Goal: Task Accomplishment & Management: Manage account settings

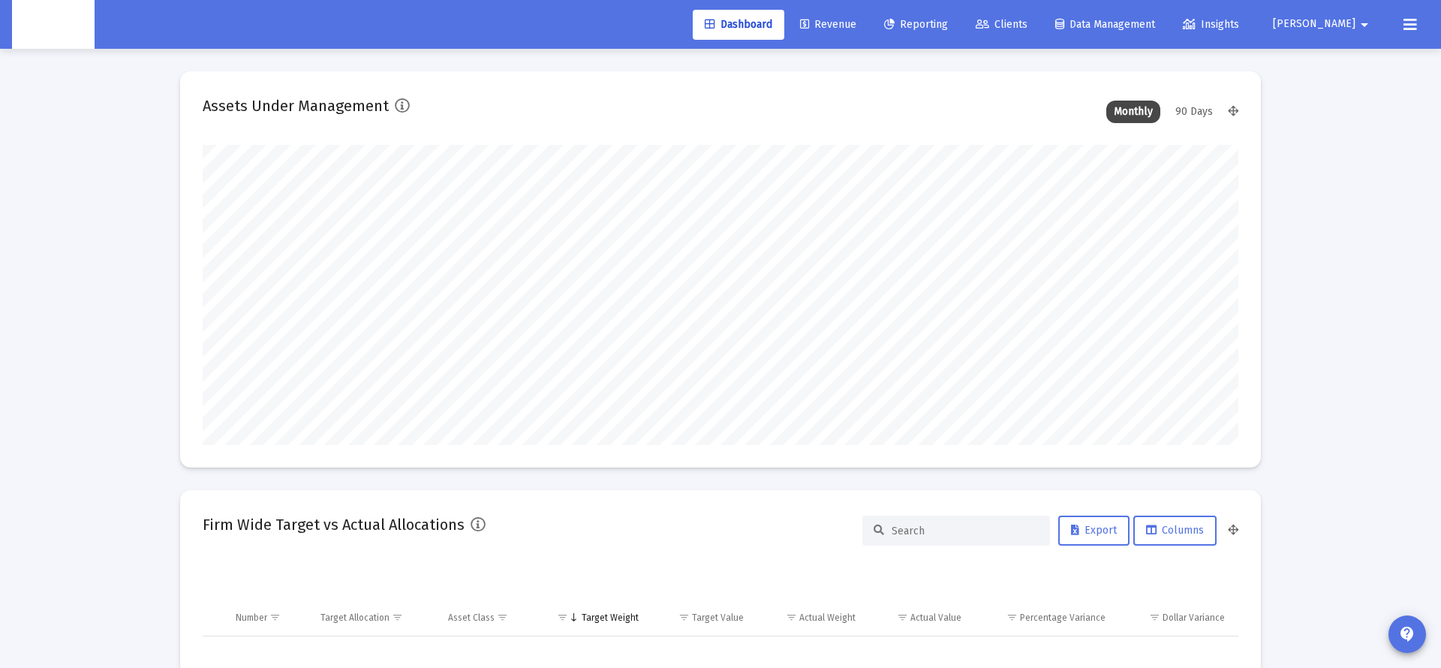
scroll to position [300, 558]
type input "[DATE]"
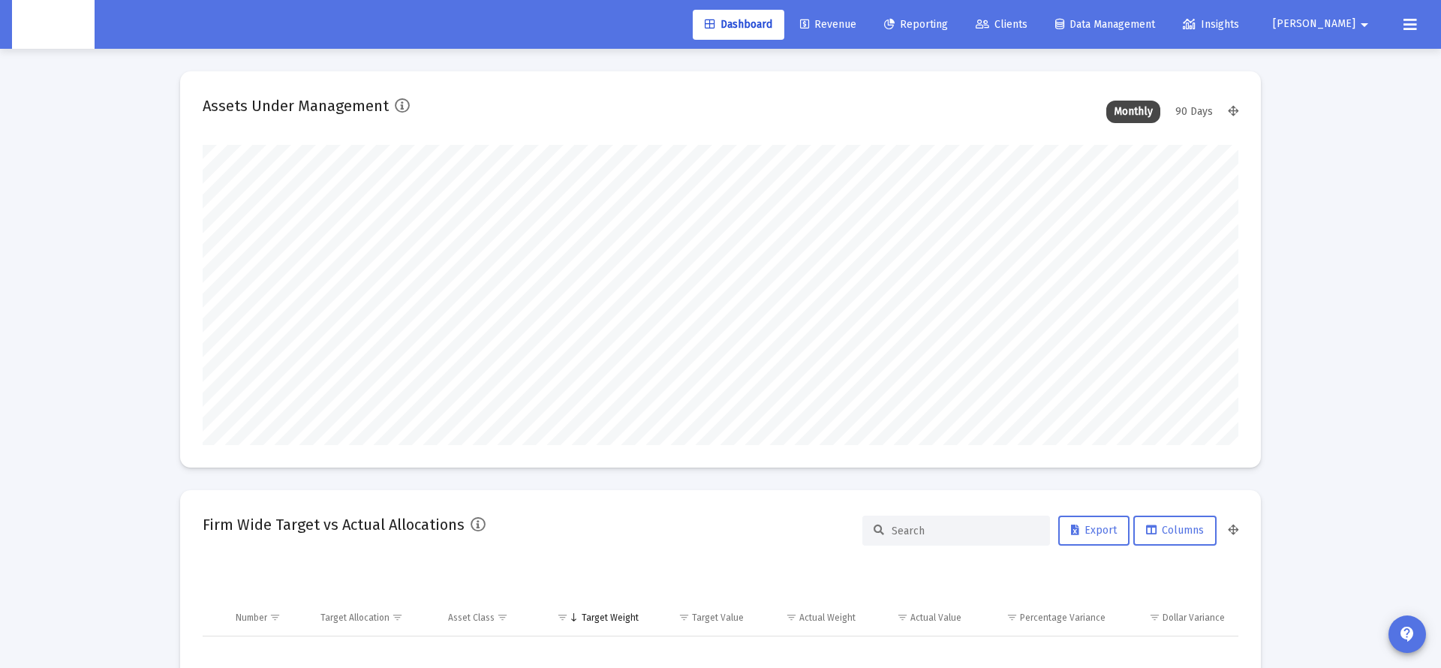
click at [1333, 20] on span "[PERSON_NAME]" at bounding box center [1314, 24] width 83 height 13
click at [1368, 101] on button "Logout" at bounding box center [1351, 100] width 89 height 36
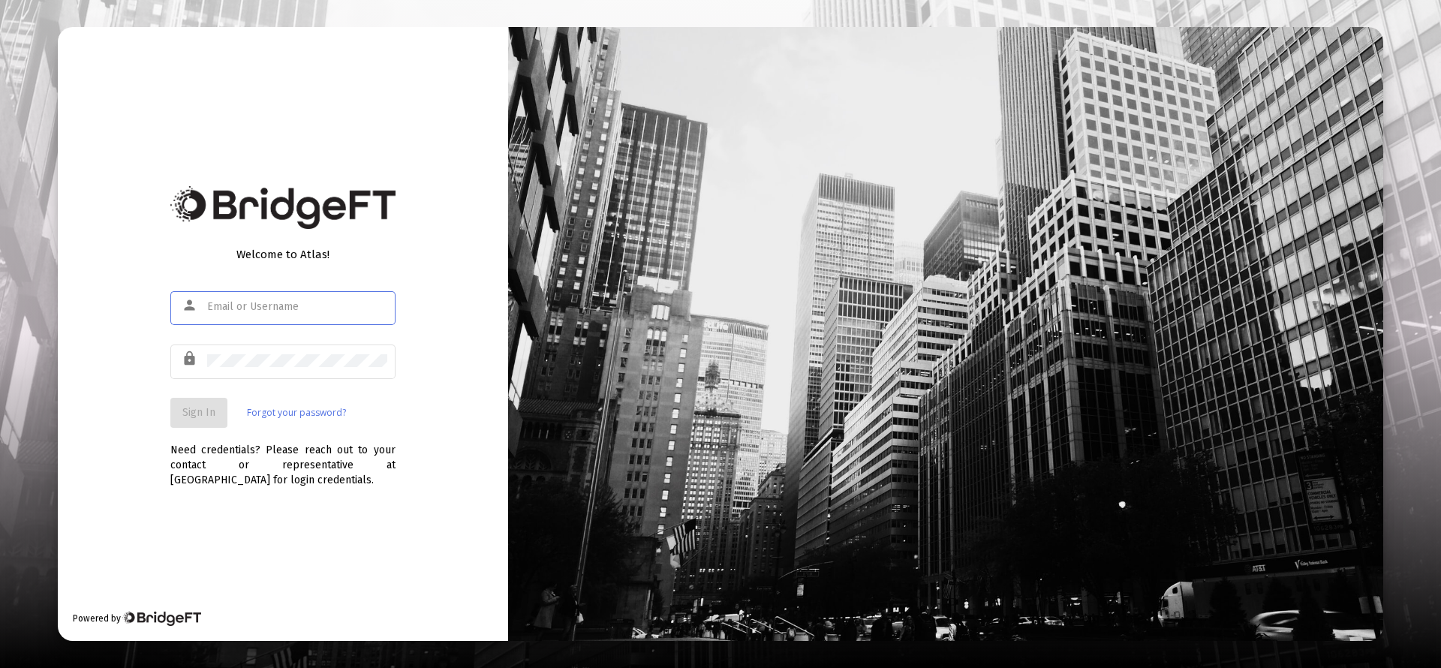
click at [314, 293] on div at bounding box center [297, 306] width 180 height 37
click at [315, 302] on input "text" at bounding box center [297, 307] width 180 height 12
type input "[EMAIL_ADDRESS][DOMAIN_NAME]"
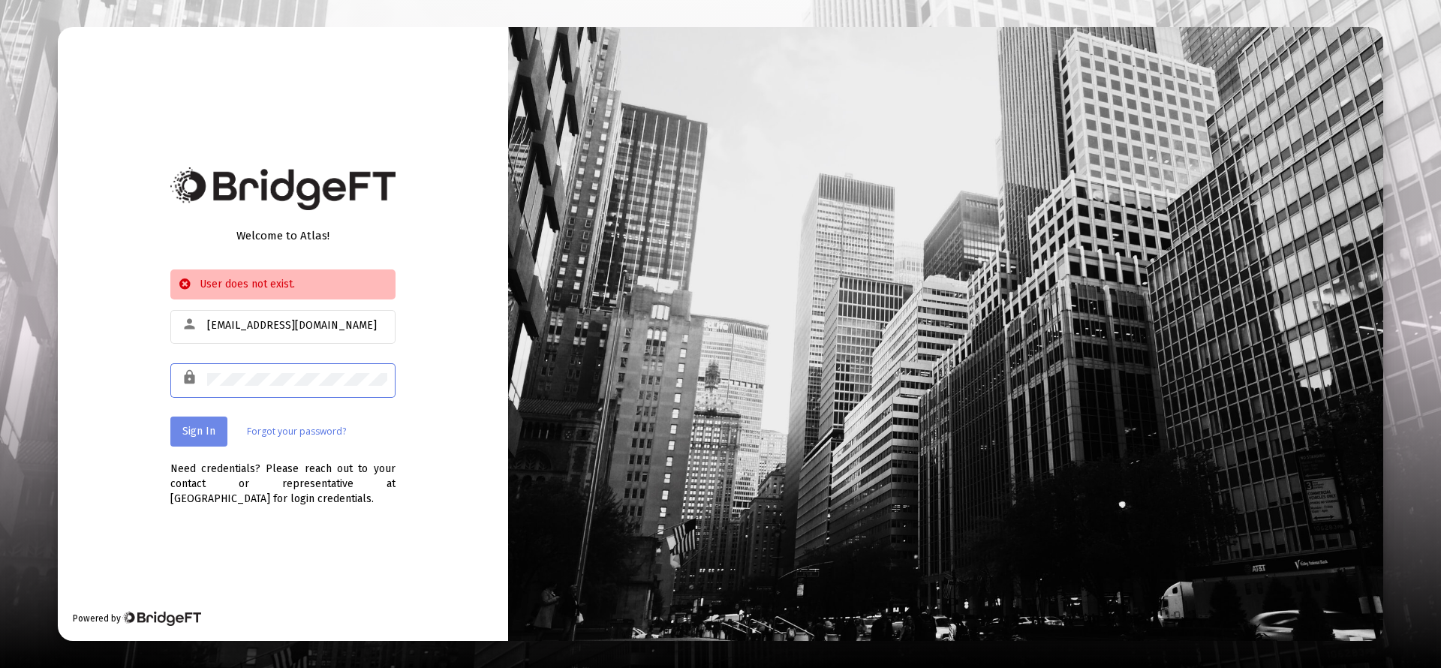
click at [203, 430] on span "Sign In" at bounding box center [198, 431] width 33 height 13
click at [277, 327] on input "[EMAIL_ADDRESS][DOMAIN_NAME]" at bounding box center [297, 326] width 180 height 12
type input "s.clavijo@zoefin.com"
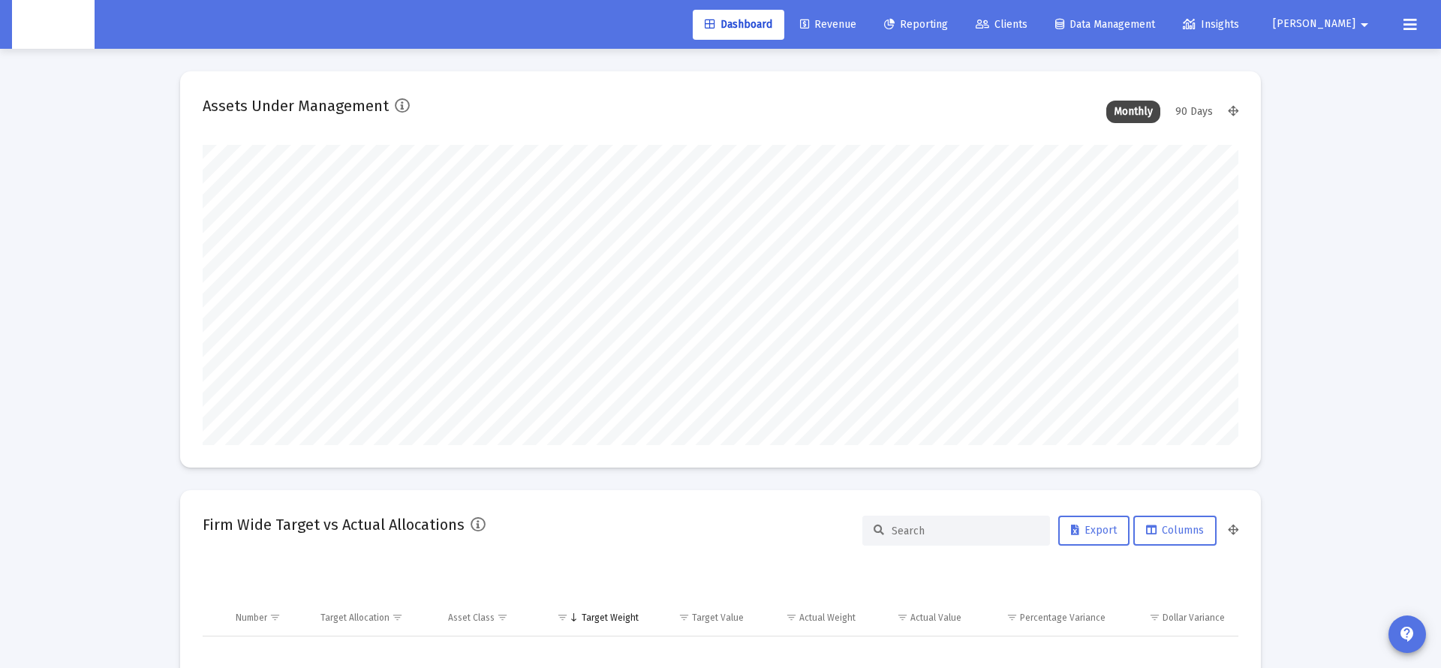
scroll to position [300, 558]
type input "2025-09-09"
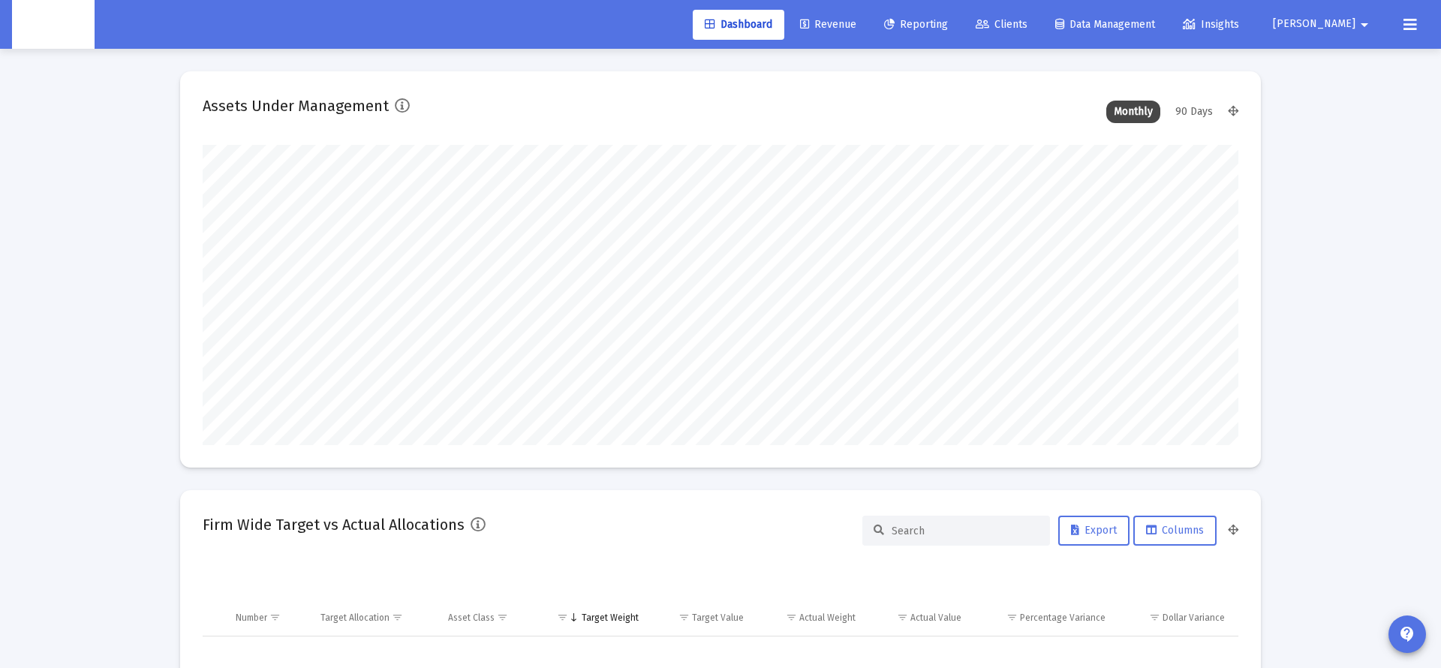
click at [1325, 23] on button "Sergio arrow_drop_down" at bounding box center [1323, 24] width 137 height 30
click at [1416, 23] on div at bounding box center [720, 334] width 1441 height 668
click at [1403, 30] on icon at bounding box center [1410, 25] width 14 height 18
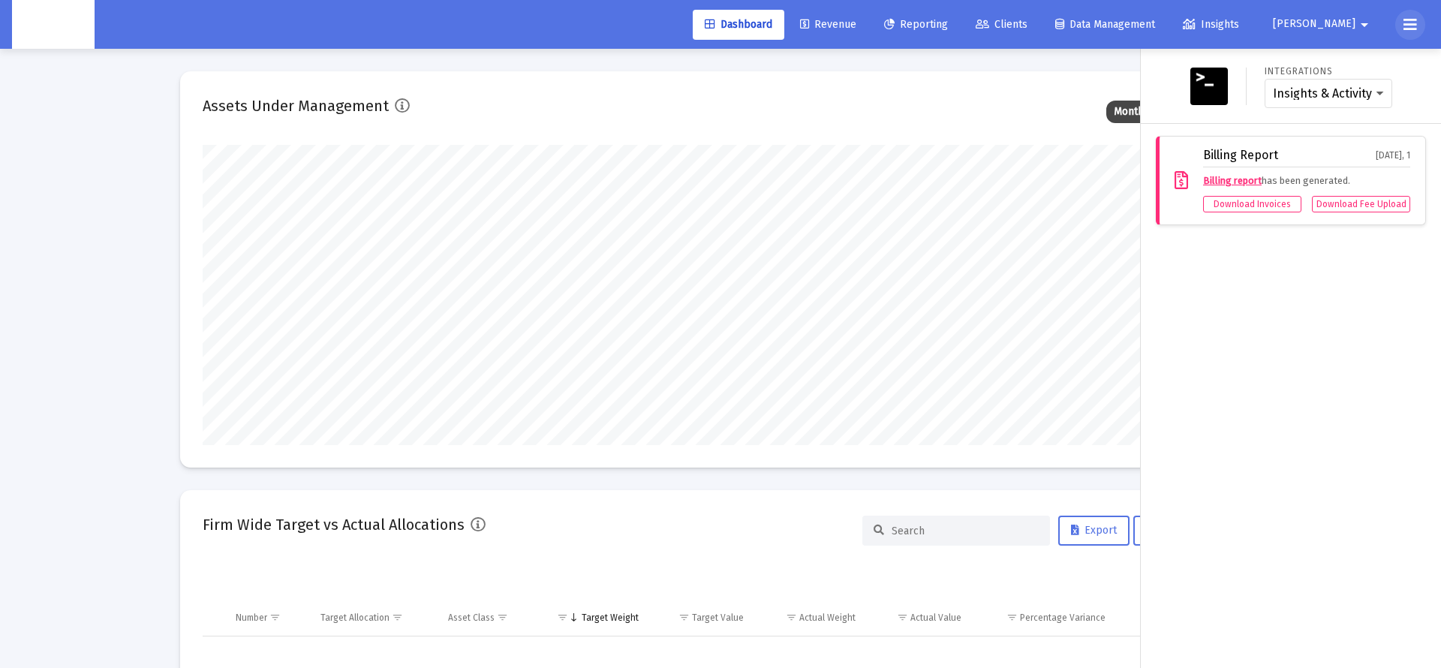
click at [1406, 27] on icon at bounding box center [1410, 25] width 14 height 18
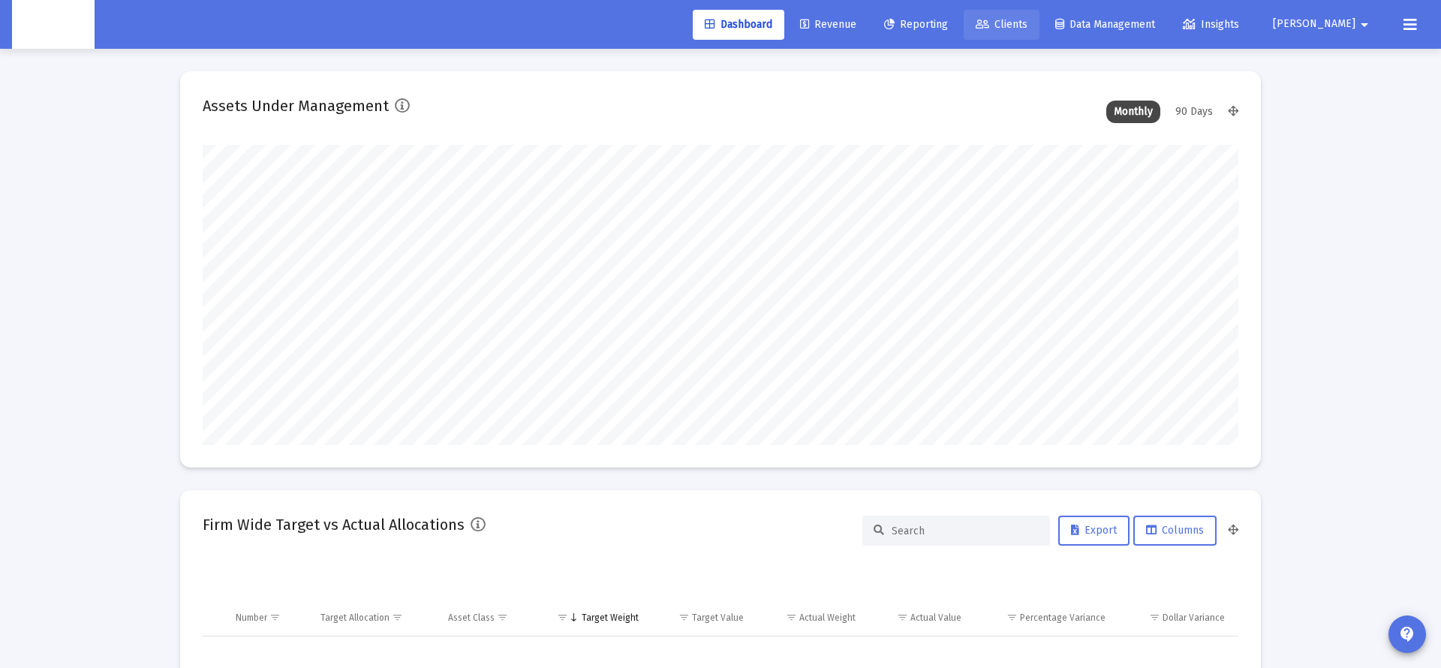
click at [989, 27] on icon at bounding box center [983, 25] width 14 height 11
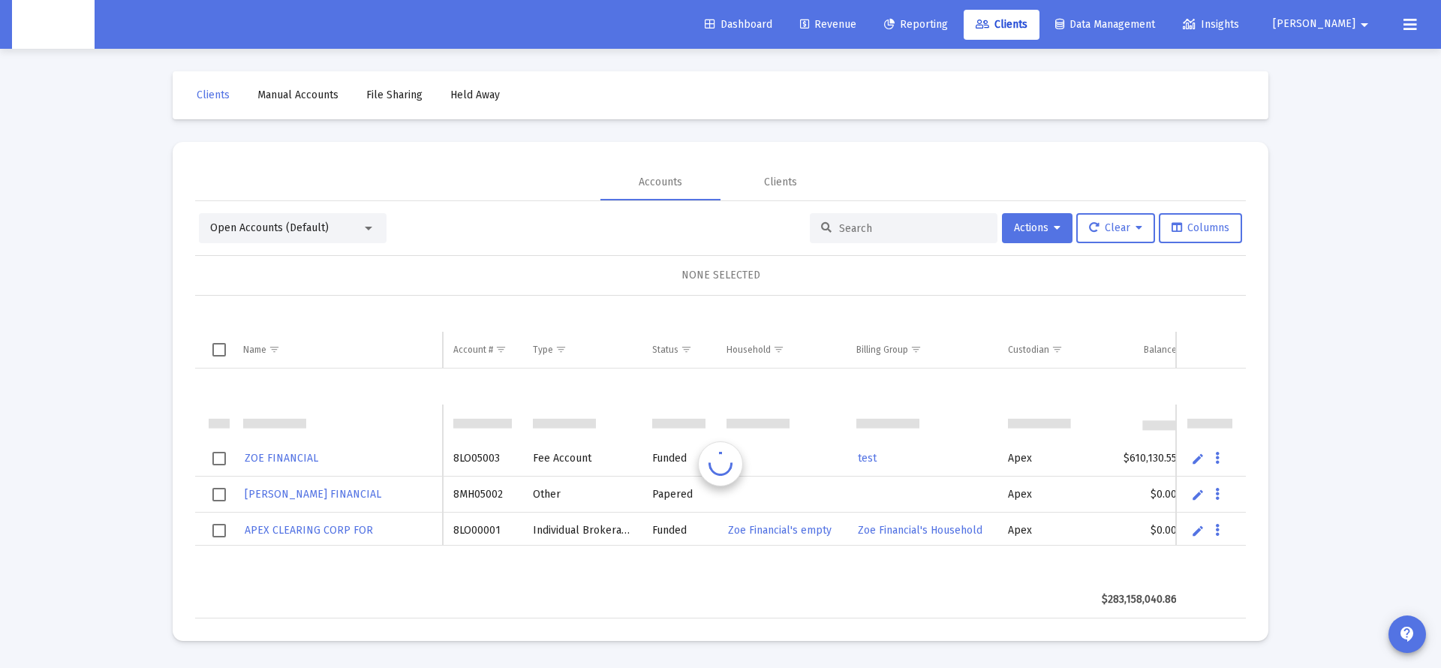
scroll to position [36, 0]
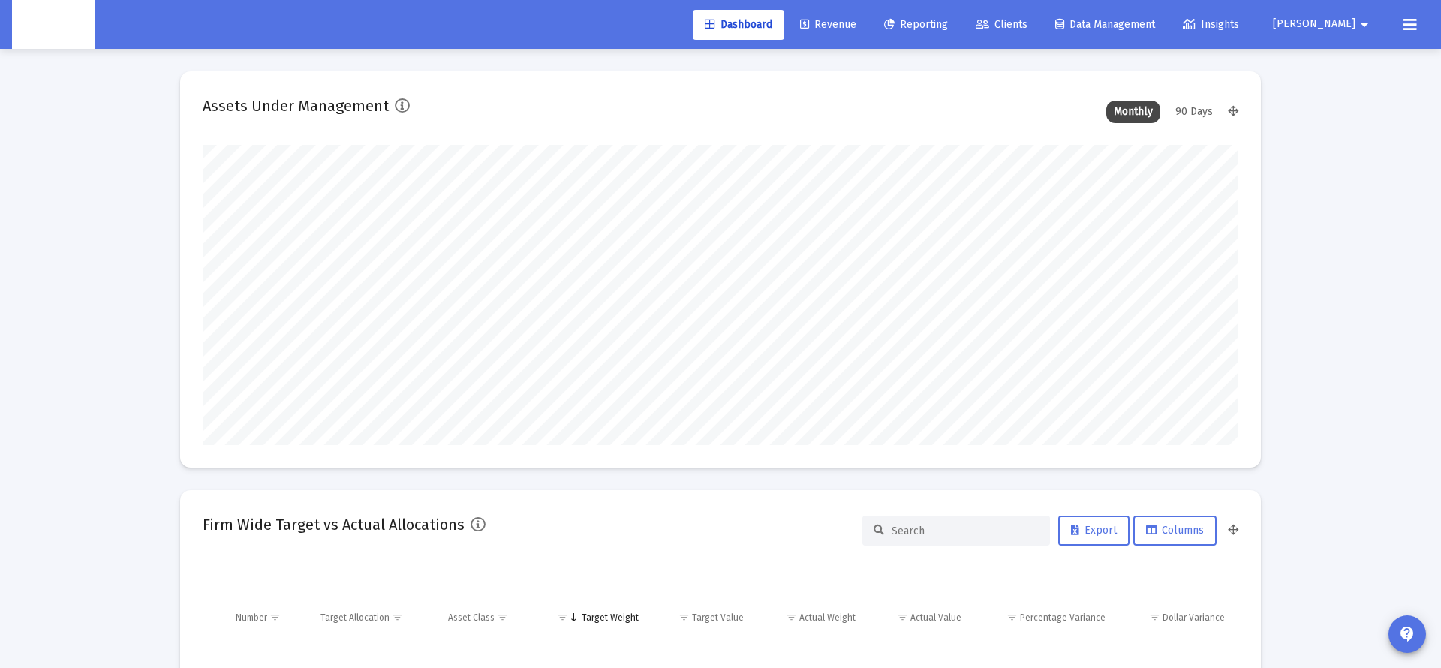
scroll to position [300, 558]
type input "[DATE]"
click at [1343, 36] on button "[PERSON_NAME]" at bounding box center [1323, 24] width 137 height 30
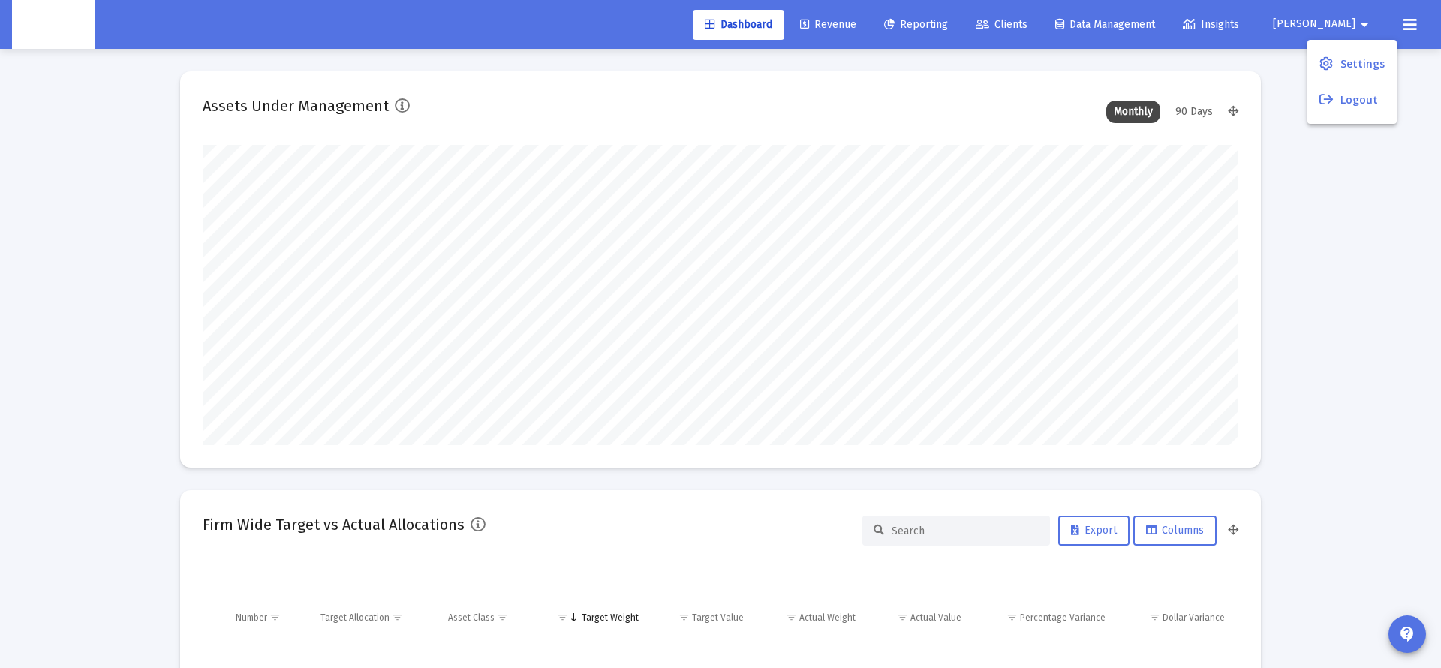
scroll to position [300, 484]
click at [1349, 104] on button "Logout" at bounding box center [1351, 100] width 89 height 36
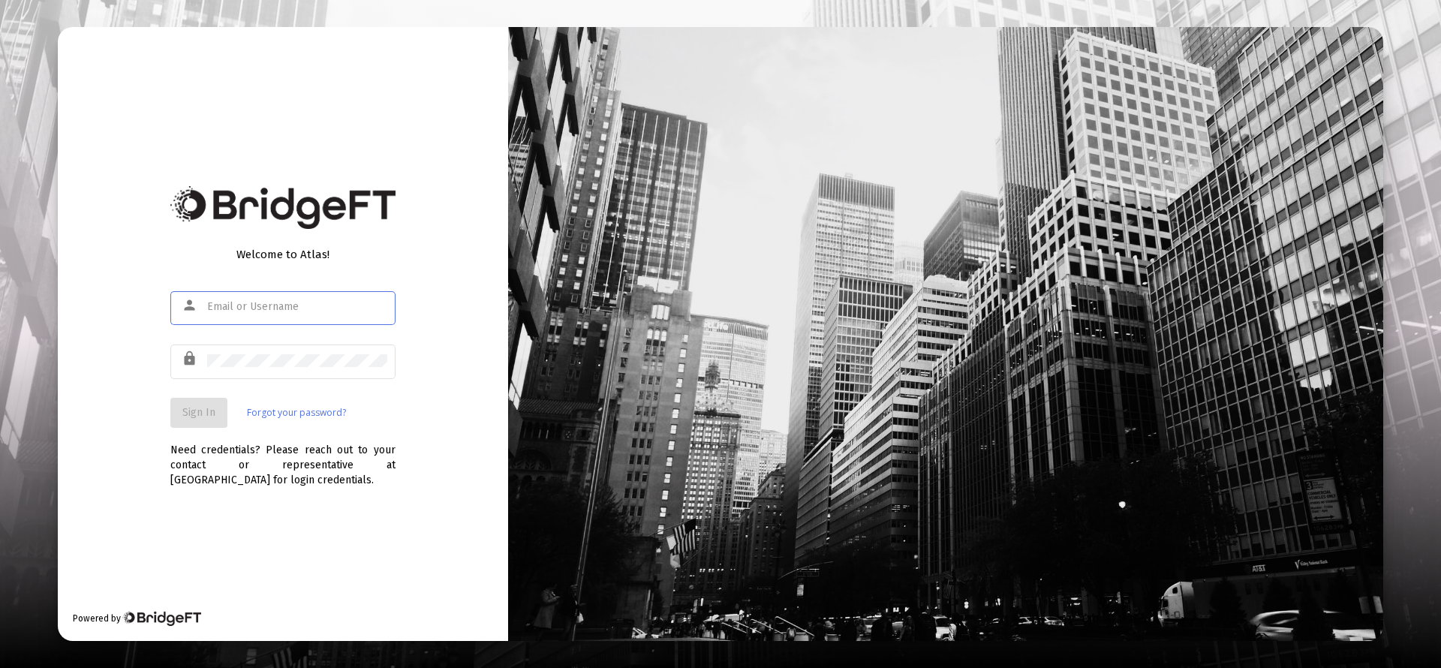
click at [265, 304] on input "text" at bounding box center [297, 307] width 180 height 12
type input "[EMAIL_ADDRESS][DOMAIN_NAME]"
